Goal: Browse casually

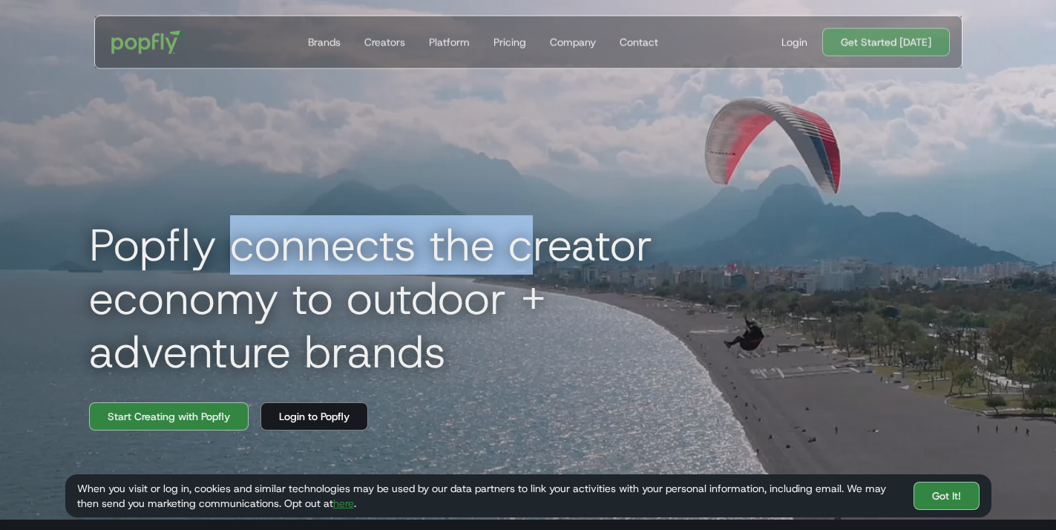
click at [531, 269] on h1 "Popfly connects the creator economy to outdoor + adventure brands" at bounding box center [411, 298] width 668 height 160
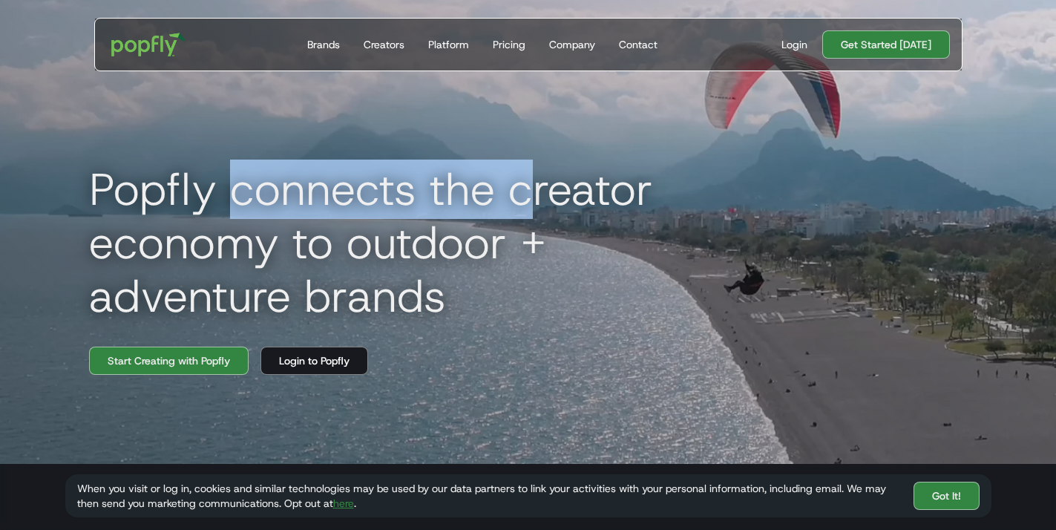
scroll to position [74, 0]
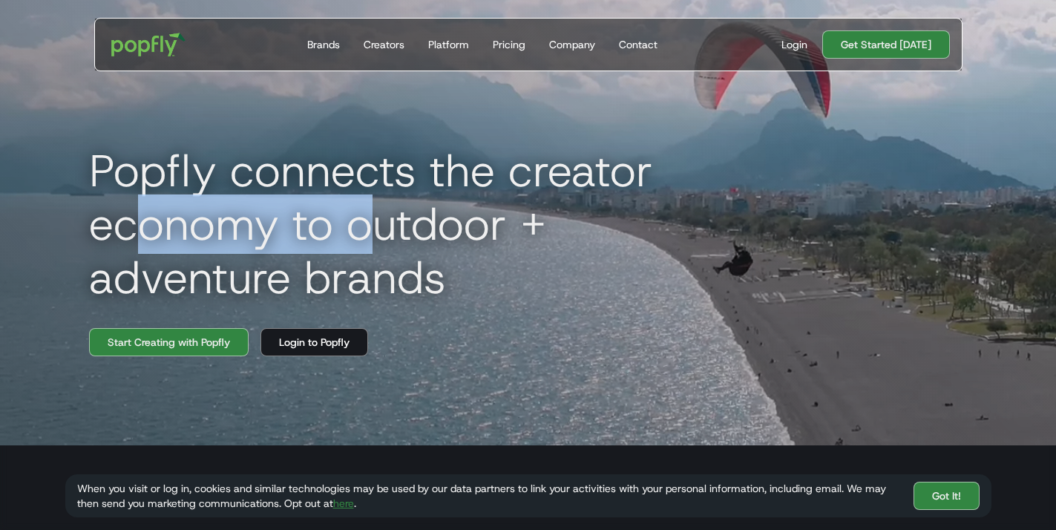
drag, startPoint x: 147, startPoint y: 246, endPoint x: 381, endPoint y: 255, distance: 234.0
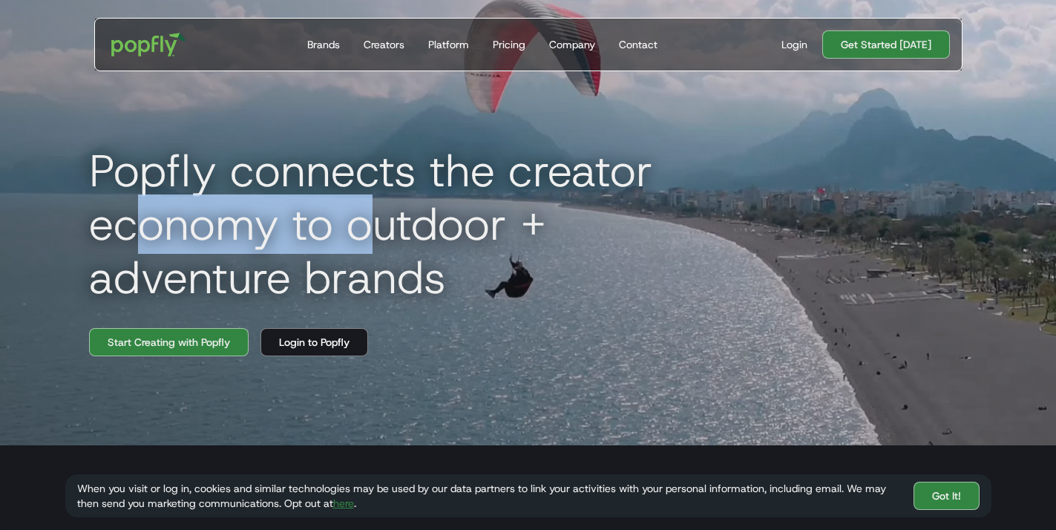
click at [381, 255] on h1 "Popfly connects the creator economy to outdoor + adventure brands" at bounding box center [411, 224] width 668 height 160
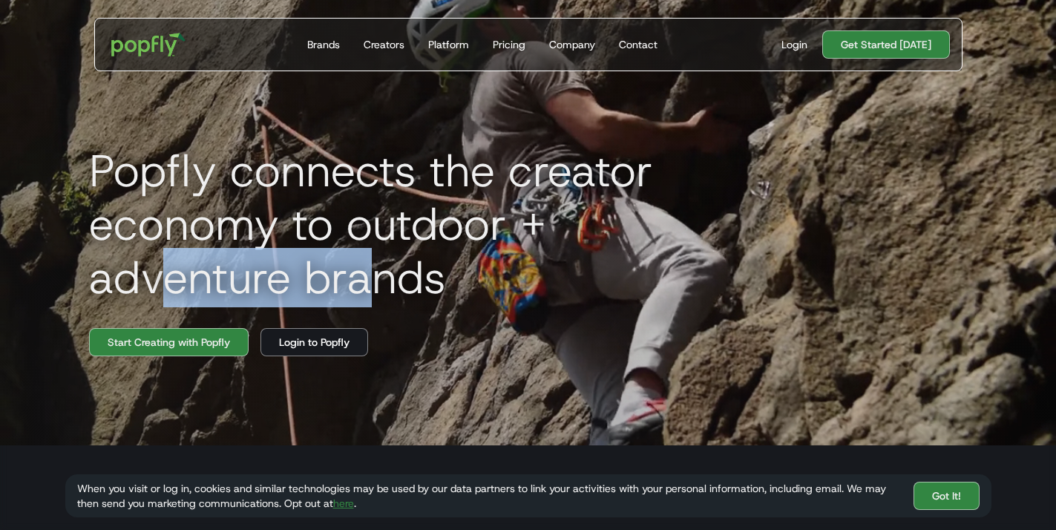
drag, startPoint x: 161, startPoint y: 307, endPoint x: 386, endPoint y: 297, distance: 225.1
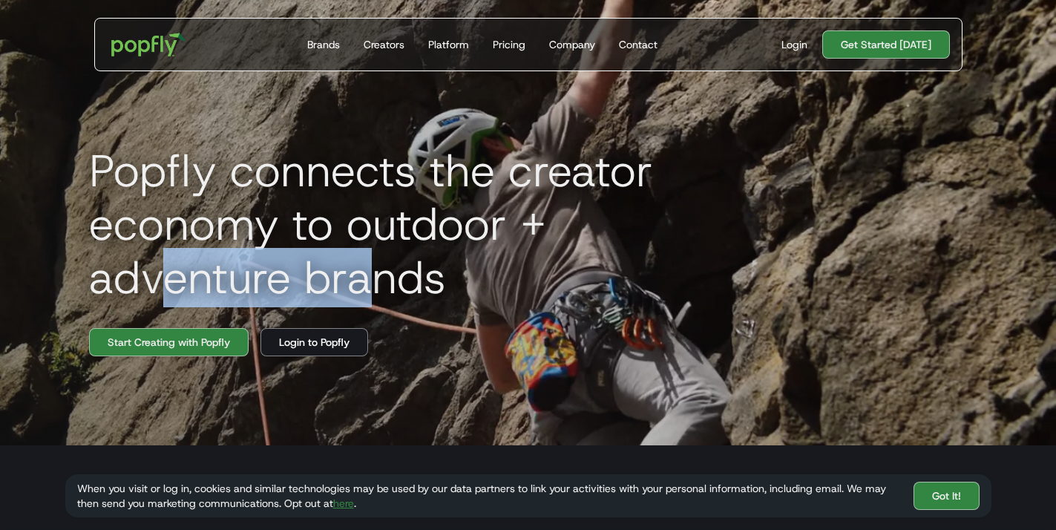
click at [386, 297] on h1 "Popfly connects the creator economy to outdoor + adventure brands" at bounding box center [411, 224] width 668 height 160
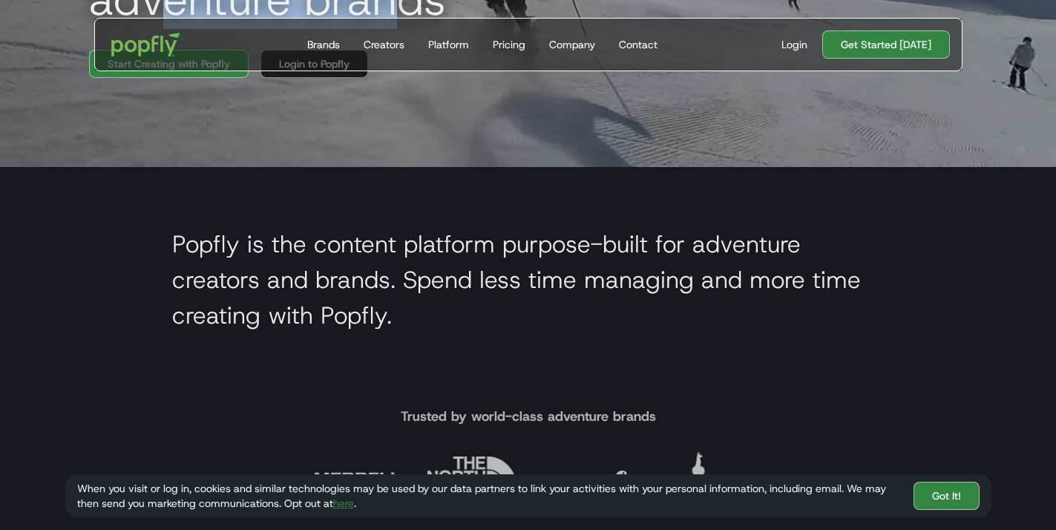
scroll to position [445, 0]
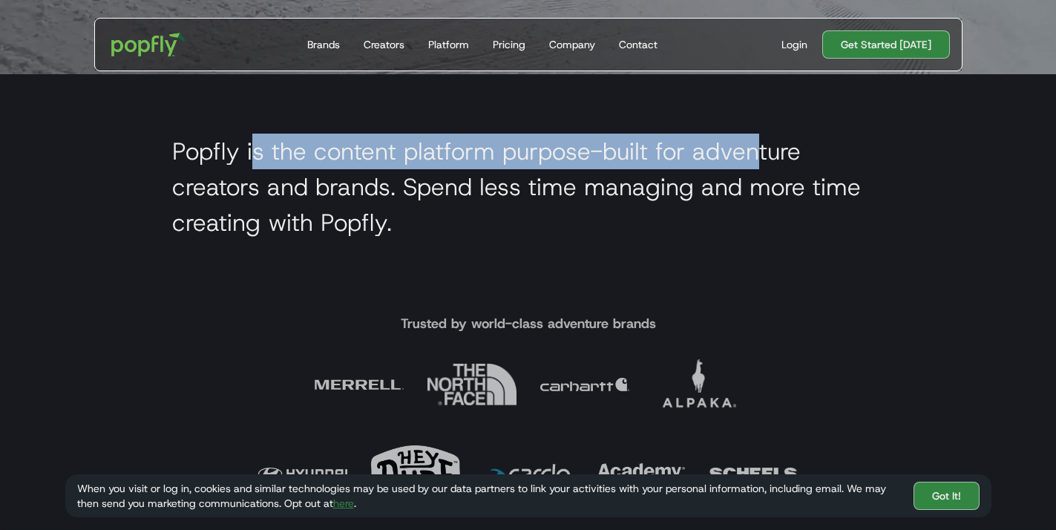
drag, startPoint x: 252, startPoint y: 162, endPoint x: 758, endPoint y: 163, distance: 506.2
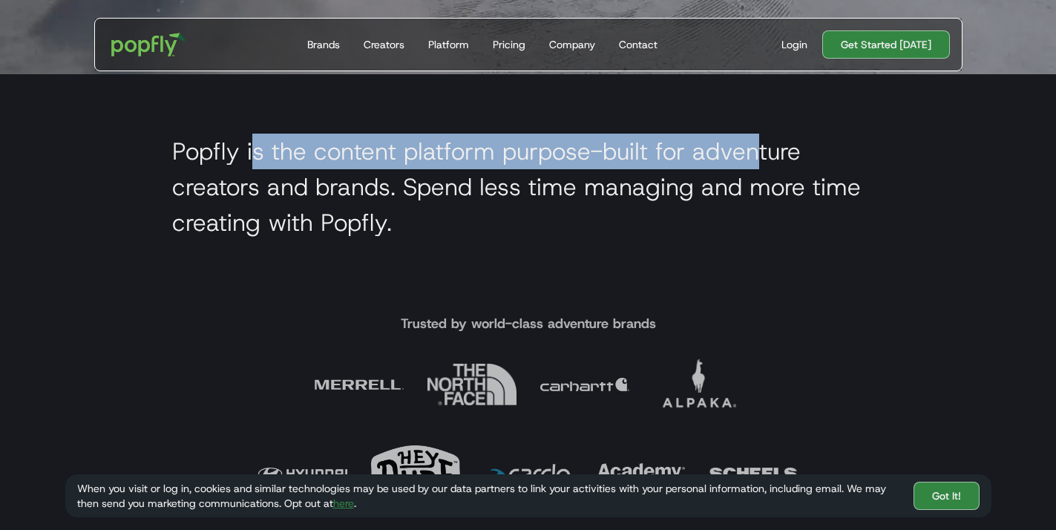
click at [758, 163] on h2 "Popfly is the content platform purpose-built for adventure creators and brands.…" at bounding box center [528, 187] width 713 height 107
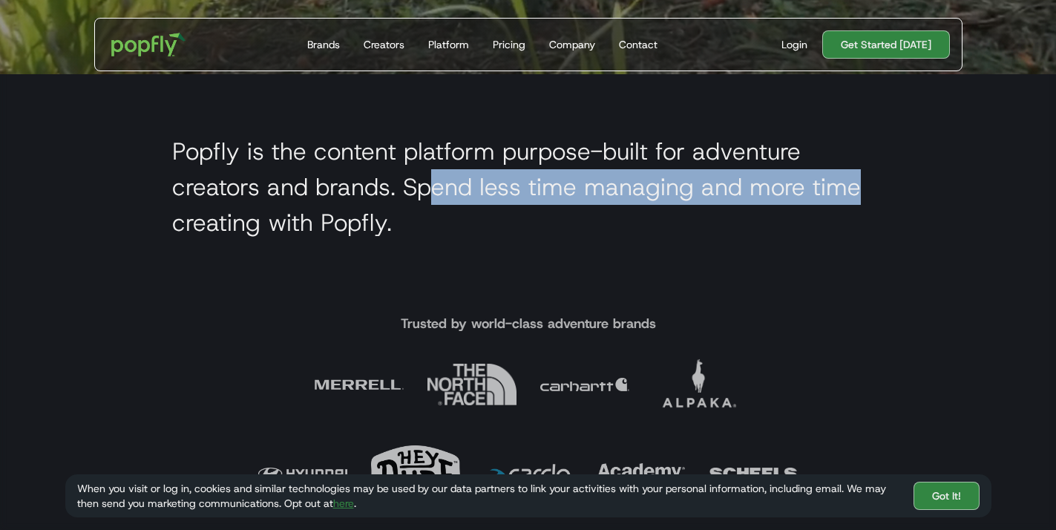
drag, startPoint x: 437, startPoint y: 202, endPoint x: 931, endPoint y: 200, distance: 493.6
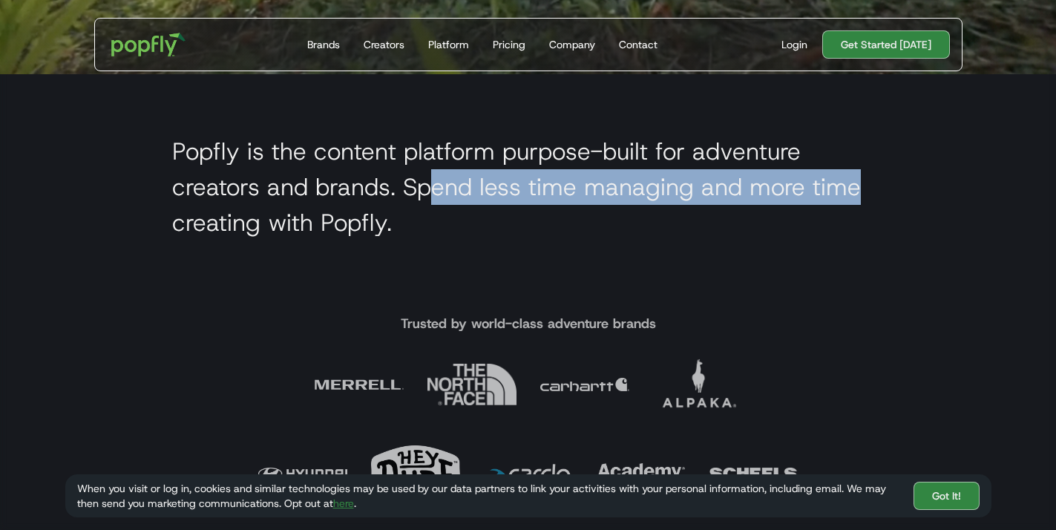
click at [931, 200] on section "Popfly is the content platform purpose-built for adventure creators and brands.…" at bounding box center [528, 190] width 1056 height 233
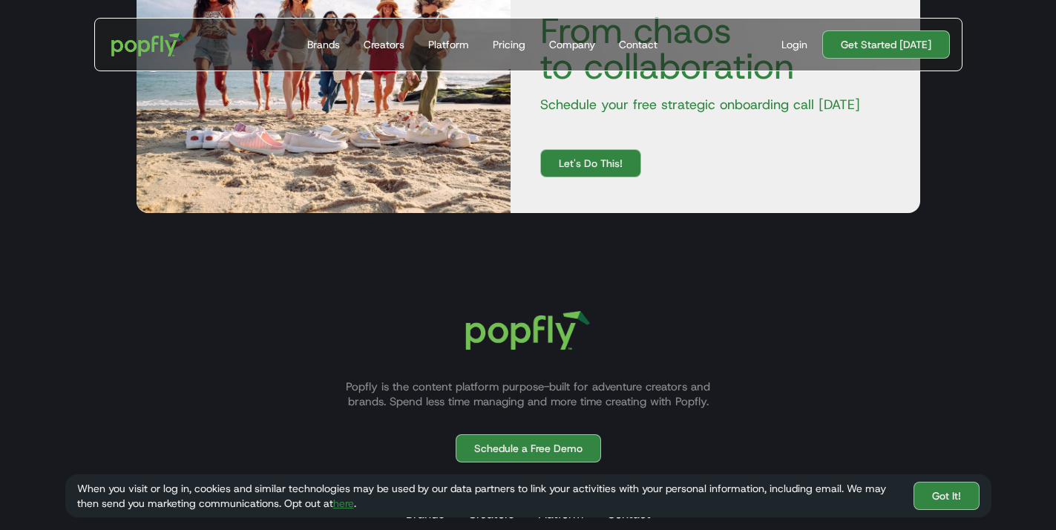
scroll to position [4492, 0]
